Goal: Task Accomplishment & Management: Complete application form

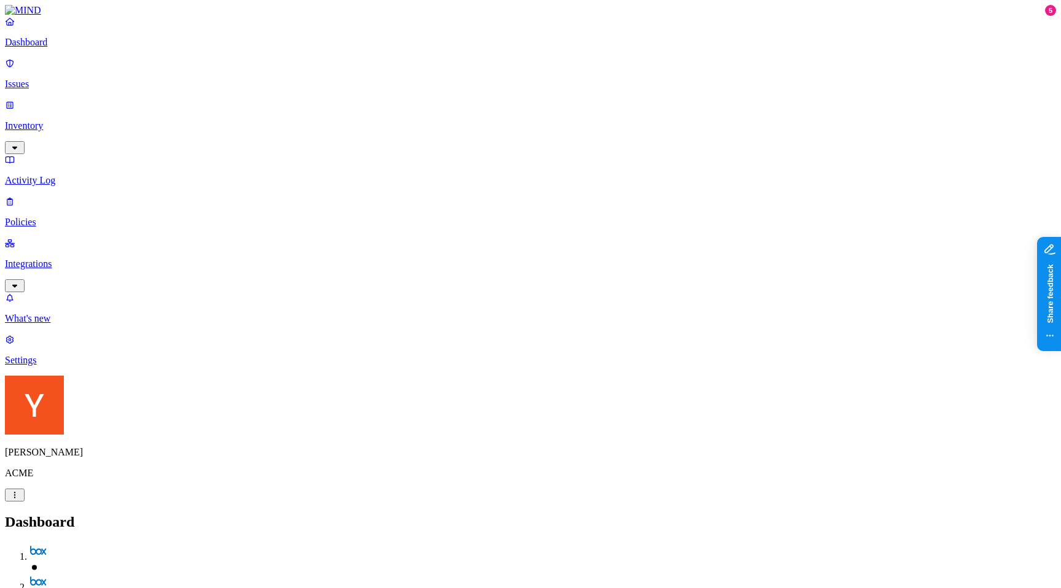
click at [44, 304] on nav "Dashboard Issues Inventory Activity Log Policies Integrations What's new 5 Sett…" at bounding box center [530, 191] width 1051 height 350
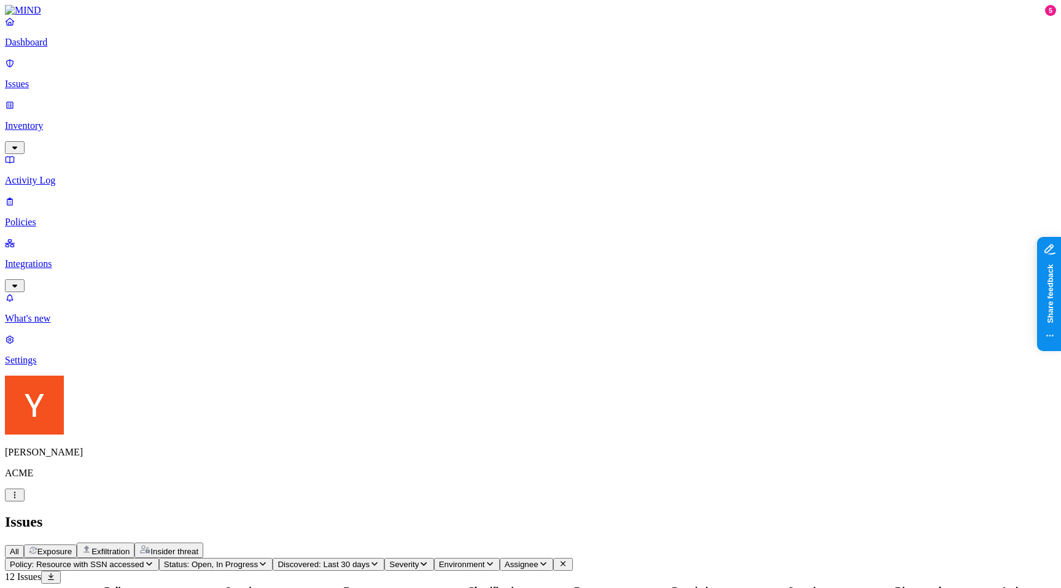
click at [80, 46] on link "Dashboard" at bounding box center [530, 32] width 1051 height 32
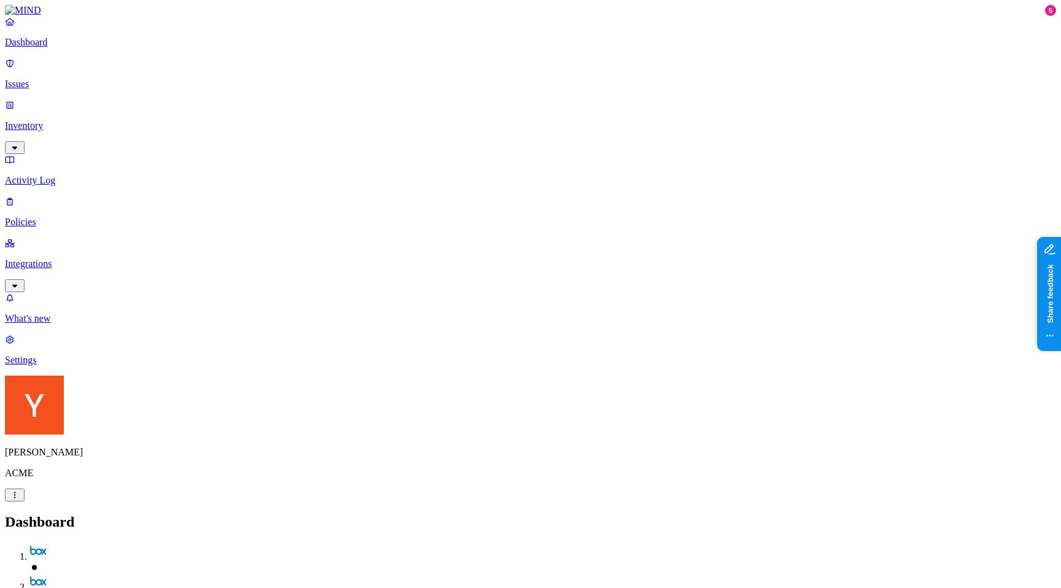
click at [91, 79] on p "Issues" at bounding box center [530, 84] width 1051 height 11
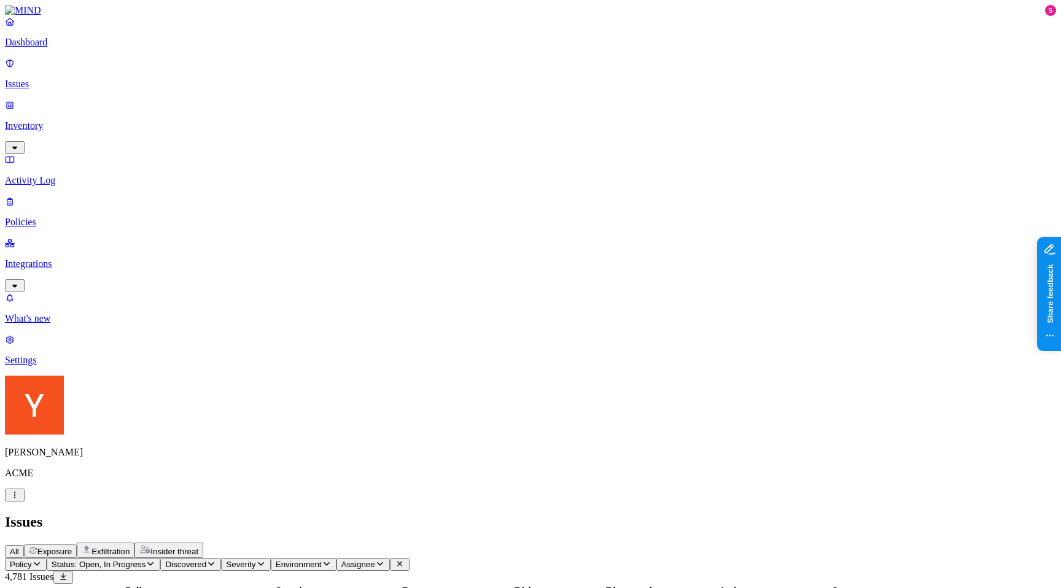
click at [154, 563] on icon "button" at bounding box center [150, 565] width 6 height 4
click at [155, 560] on icon "button" at bounding box center [151, 564] width 10 height 8
click at [154, 563] on icon "button" at bounding box center [150, 565] width 6 height 4
type button "on"
click at [31, 279] on nav "Dashboard Issues Inventory Activity Log Policies Integrations What's new 5 Sett…" at bounding box center [530, 191] width 1051 height 350
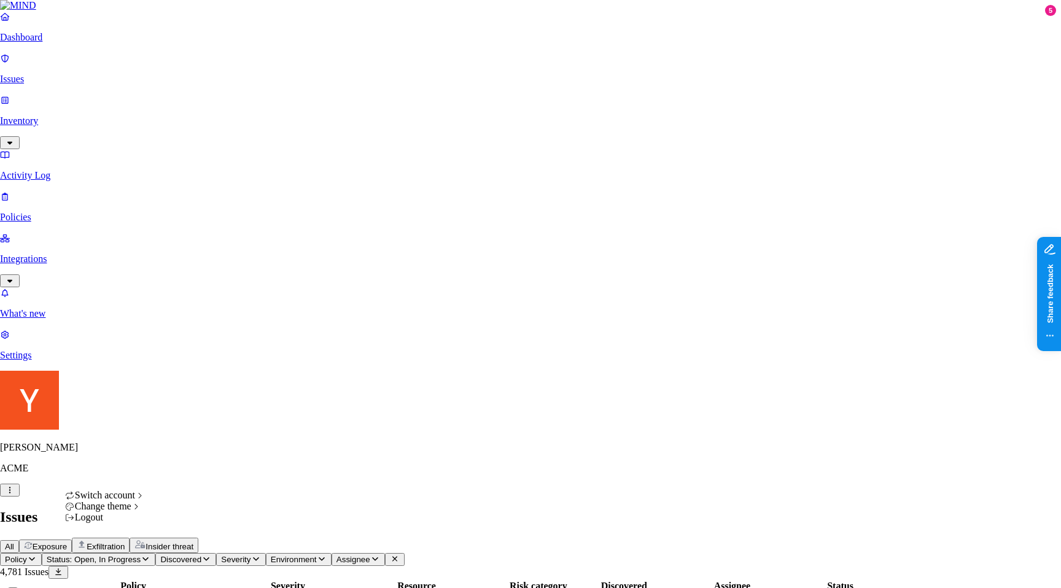
click at [205, 533] on div "Dark" at bounding box center [185, 527] width 39 height 11
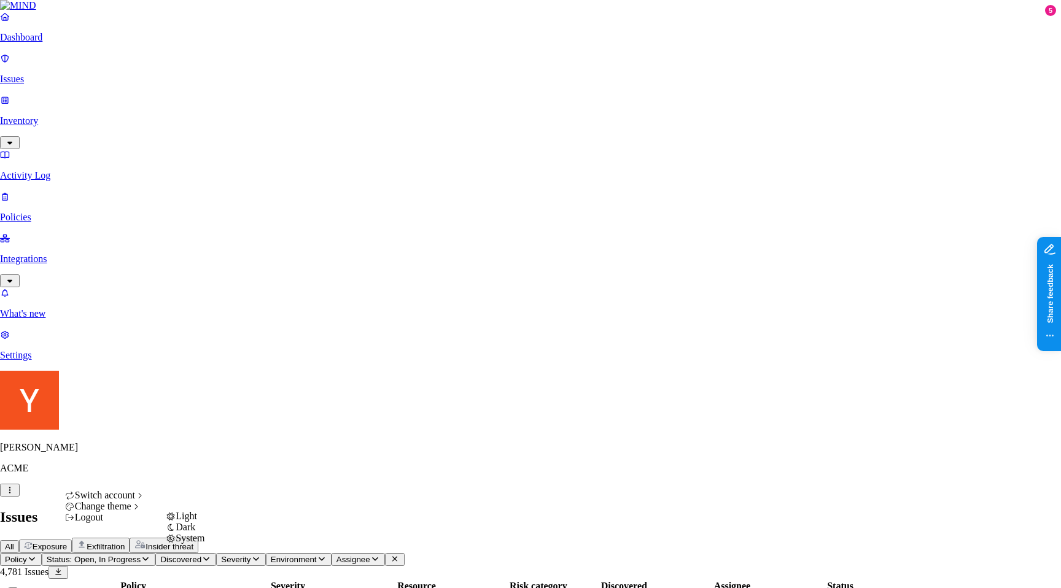
click at [189, 544] on div "System" at bounding box center [185, 538] width 39 height 11
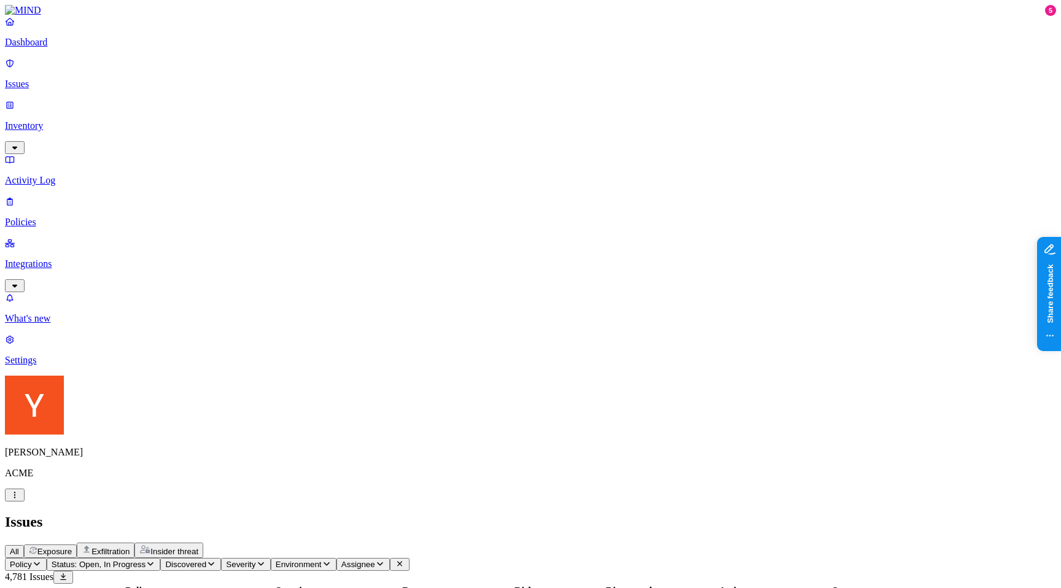
click at [28, 366] on nav "Dashboard Issues Inventory Activity Log Policies Integrations What's new 5 Sett…" at bounding box center [530, 191] width 1051 height 350
click at [72, 547] on span "Exposure" at bounding box center [54, 551] width 34 height 9
click at [79, 48] on p "Dashboard" at bounding box center [530, 42] width 1051 height 11
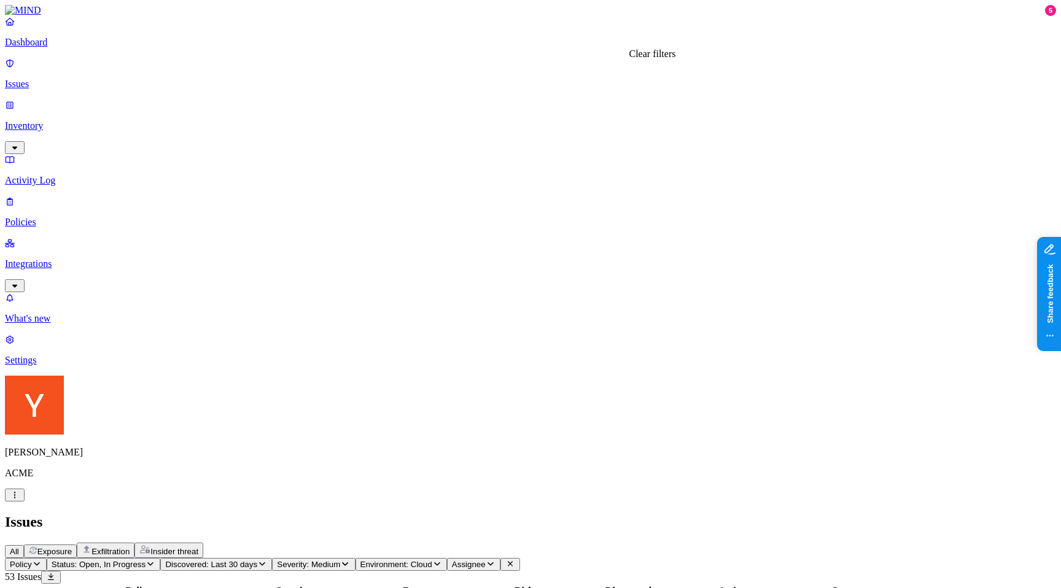
click at [513, 562] on icon at bounding box center [510, 564] width 5 height 5
click at [42, 48] on p "Dashboard" at bounding box center [530, 42] width 1051 height 11
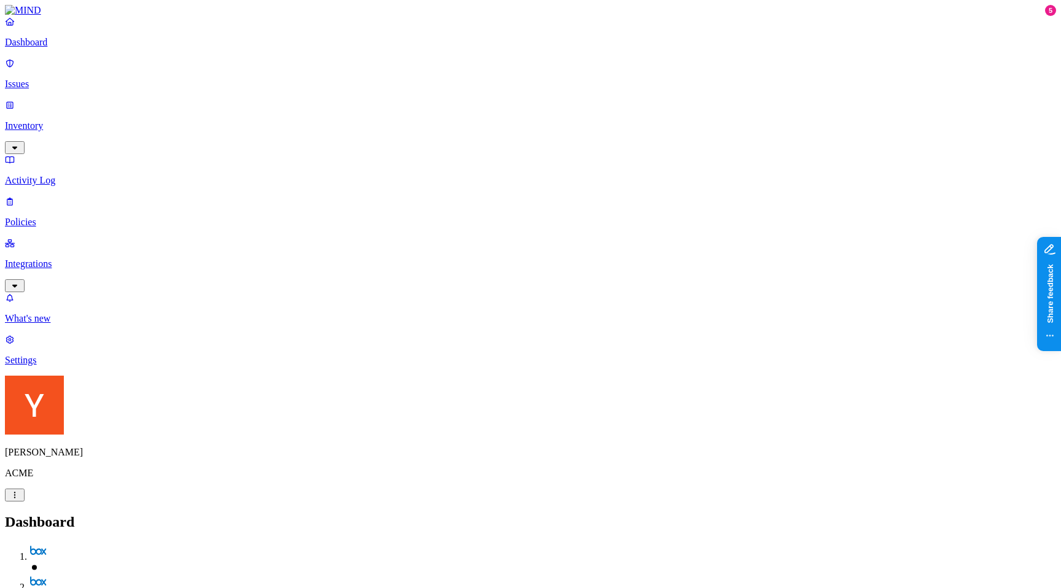
click at [41, 175] on p "Activity Log" at bounding box center [530, 180] width 1051 height 11
click at [58, 47] on p "Dashboard" at bounding box center [530, 42] width 1051 height 11
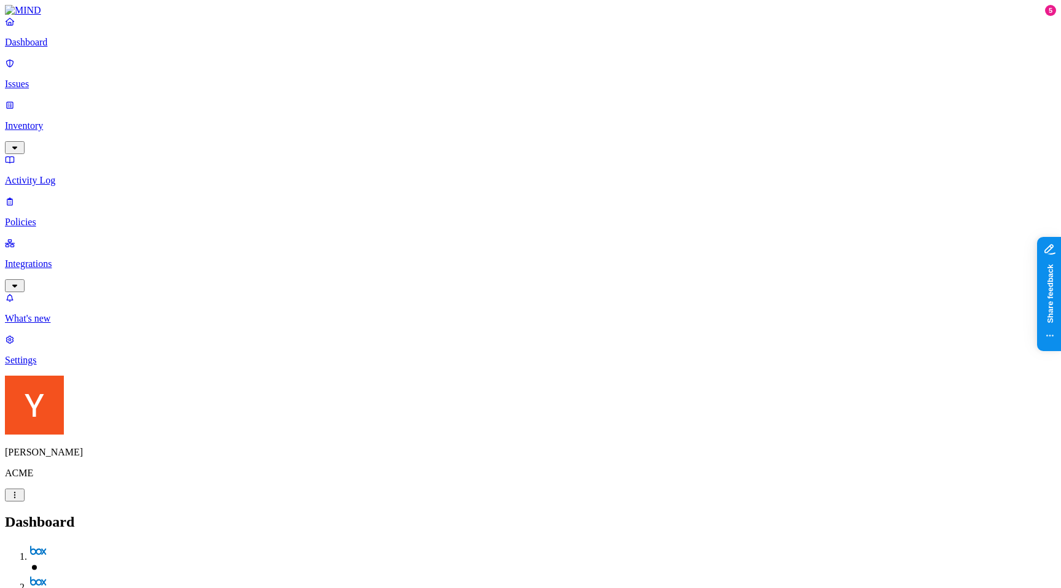
click at [96, 217] on p "Policies" at bounding box center [530, 222] width 1051 height 11
click at [74, 543] on button "Create Policy" at bounding box center [39, 549] width 69 height 13
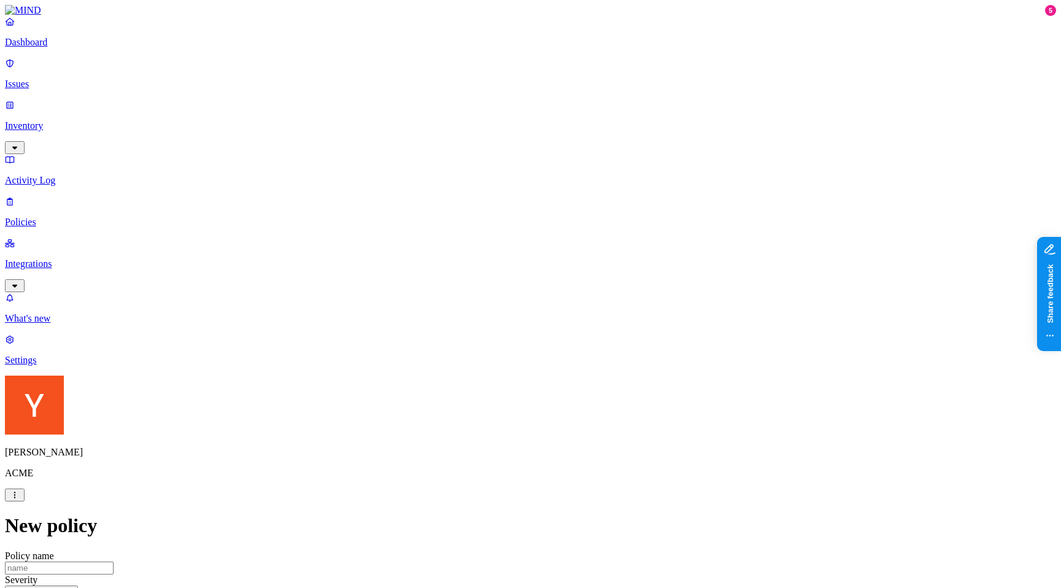
scroll to position [330, 0]
